Goal: Task Accomplishment & Management: Use online tool/utility

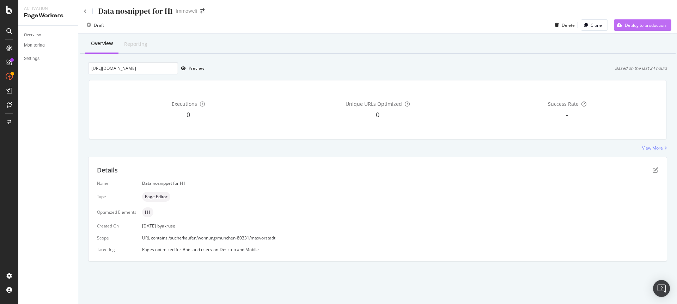
click at [643, 27] on div "Deploy to production" at bounding box center [645, 25] width 41 height 6
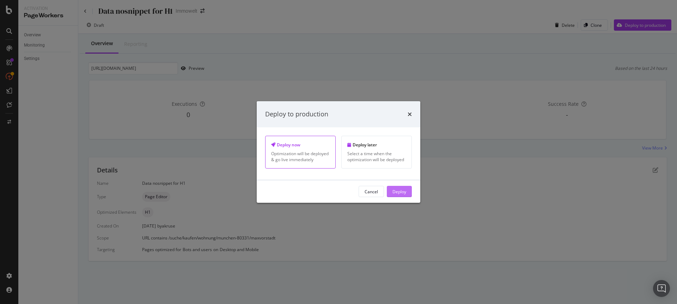
click at [395, 189] on div "Deploy" at bounding box center [399, 191] width 14 height 6
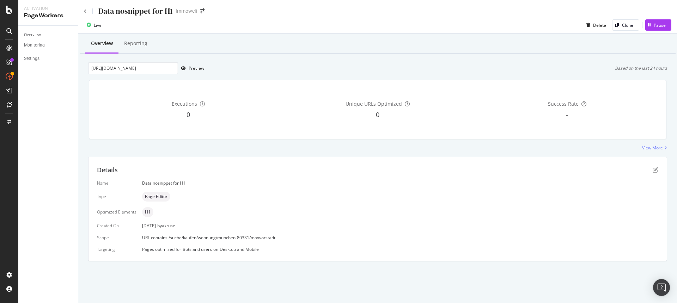
click at [95, 45] on div "Overview" at bounding box center [102, 43] width 22 height 7
click at [36, 35] on div "Overview" at bounding box center [32, 34] width 17 height 7
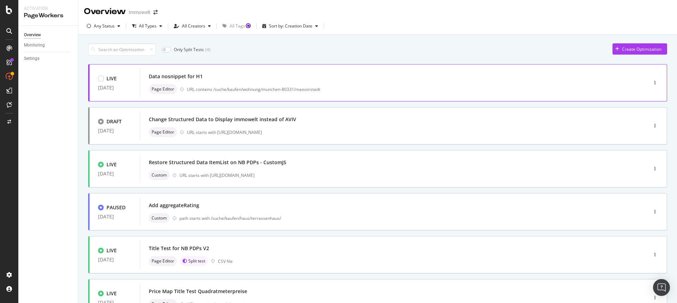
click at [342, 80] on div "Data nosnippet for H1" at bounding box center [383, 77] width 469 height 10
